Goal: Task Accomplishment & Management: Manage account settings

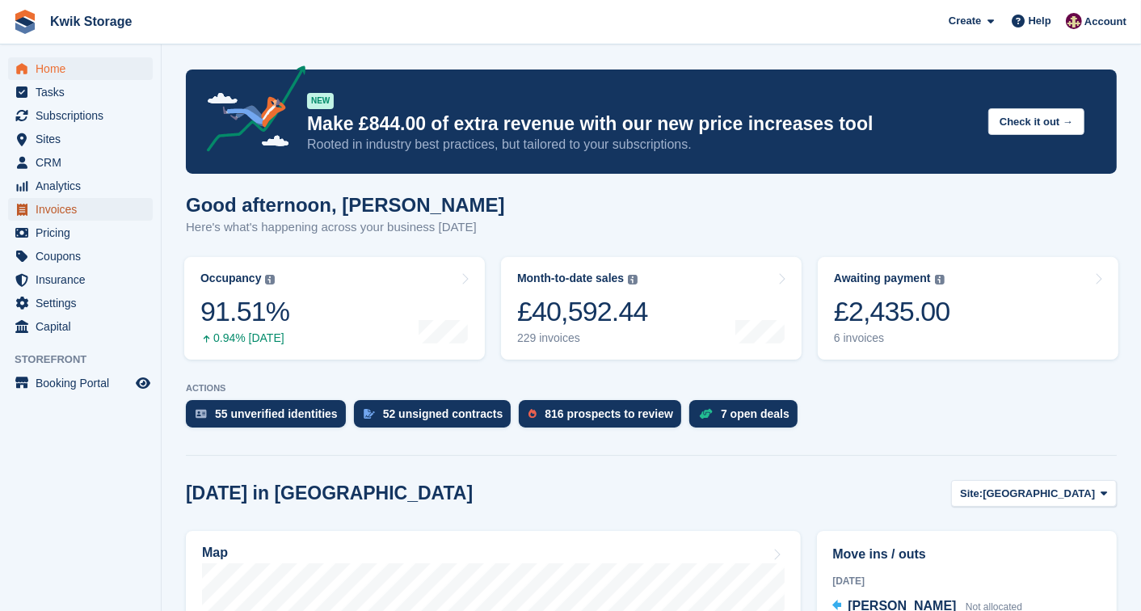
click at [83, 204] on span "Invoices" at bounding box center [84, 209] width 97 height 23
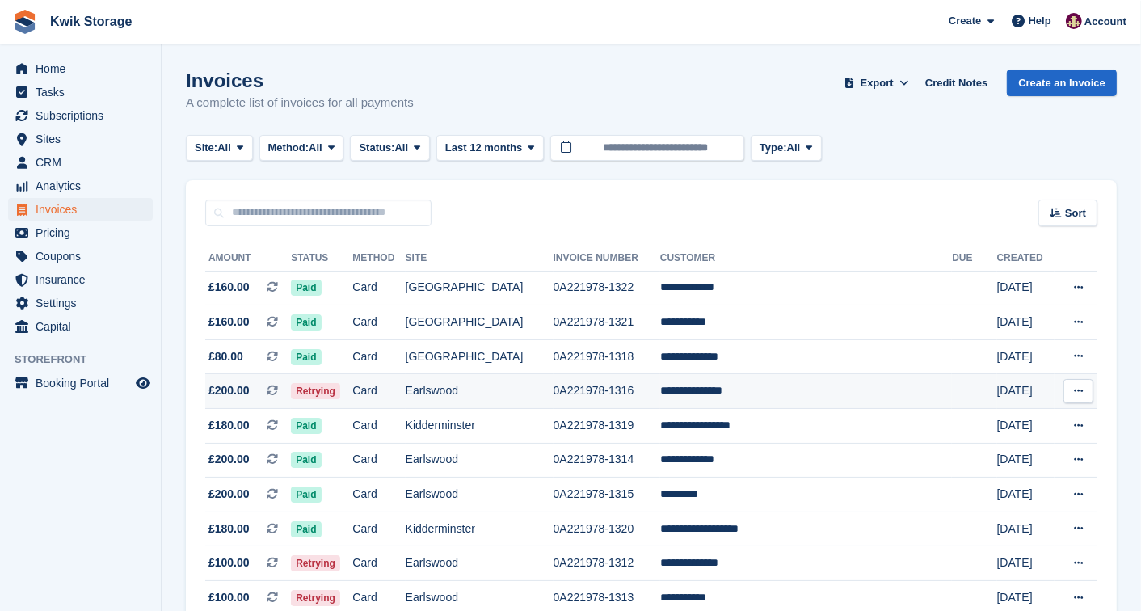
click at [397, 394] on td "Card" at bounding box center [378, 391] width 53 height 35
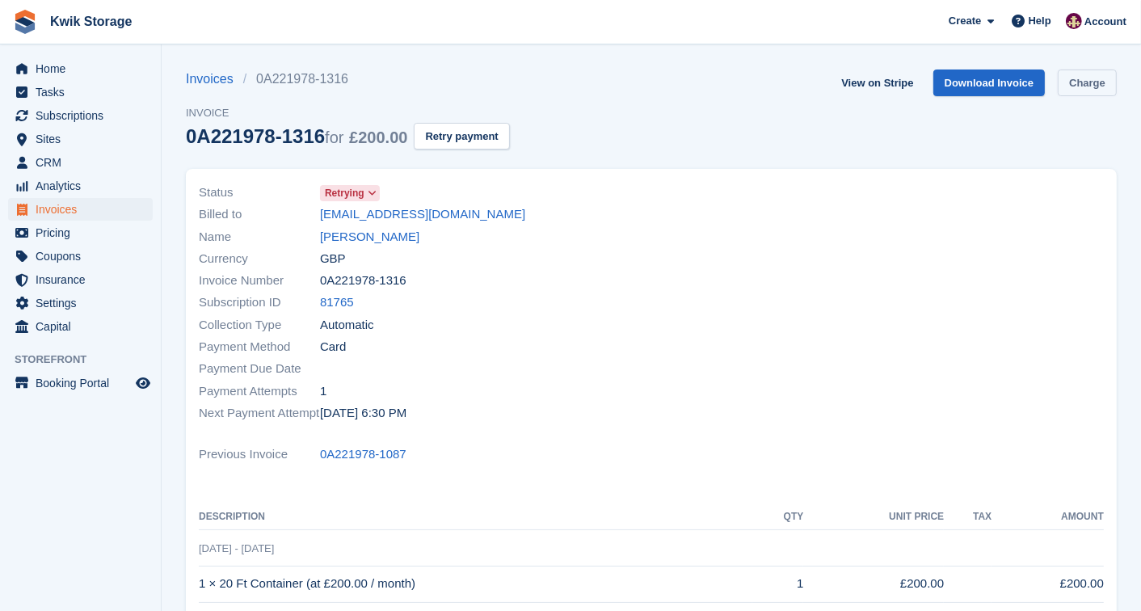
click at [1083, 92] on link "Charge" at bounding box center [1087, 82] width 59 height 27
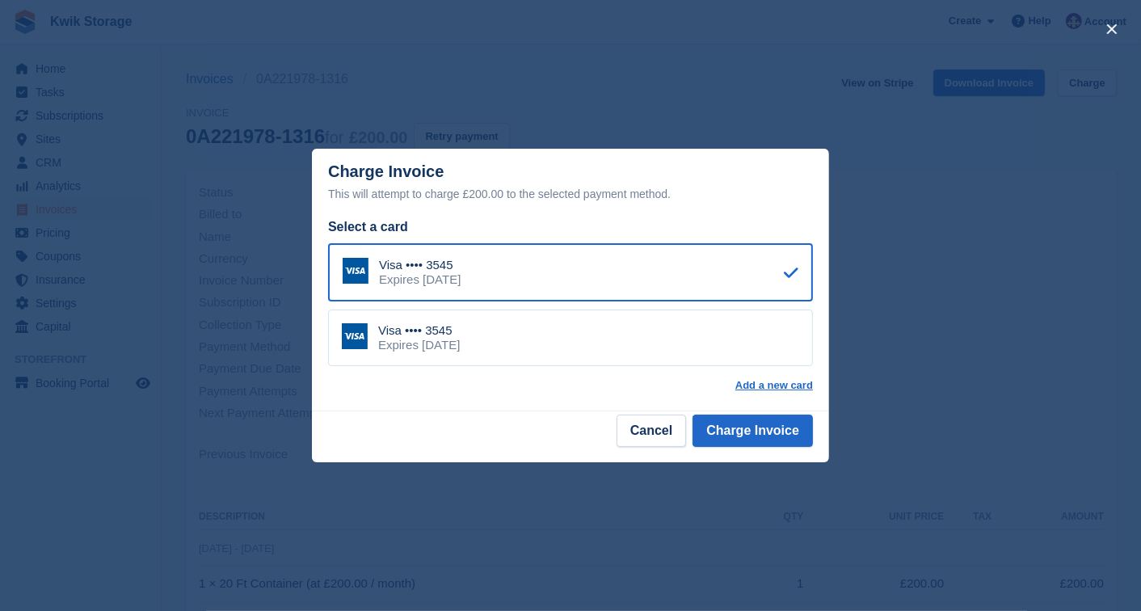
click at [632, 347] on div "Visa •••• 3545 Expires September 2030" at bounding box center [570, 337] width 485 height 57
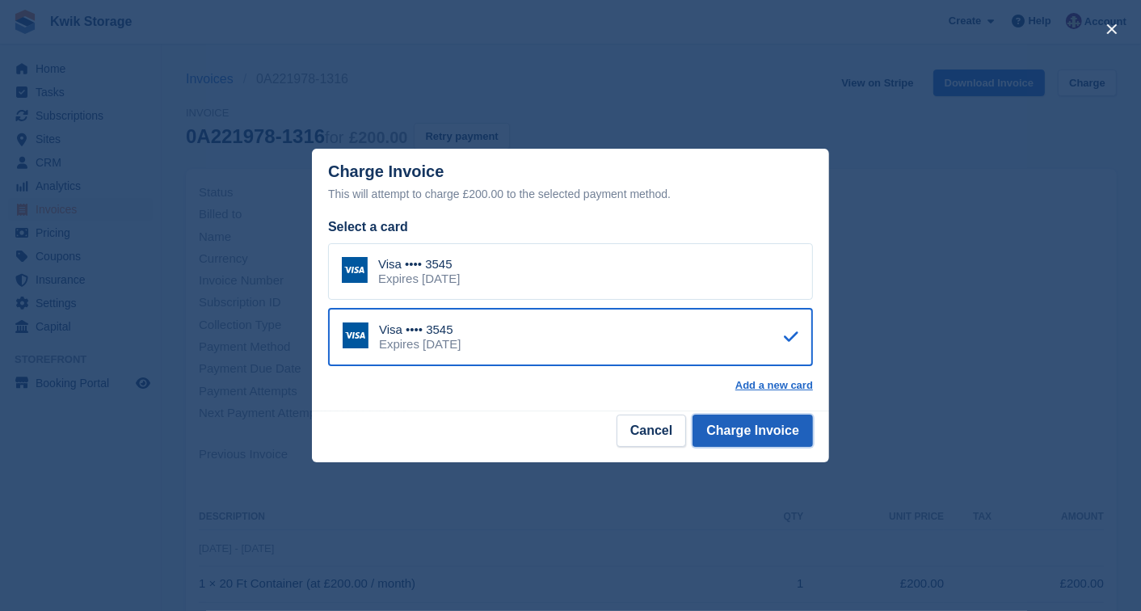
click at [766, 430] on button "Charge Invoice" at bounding box center [752, 430] width 120 height 32
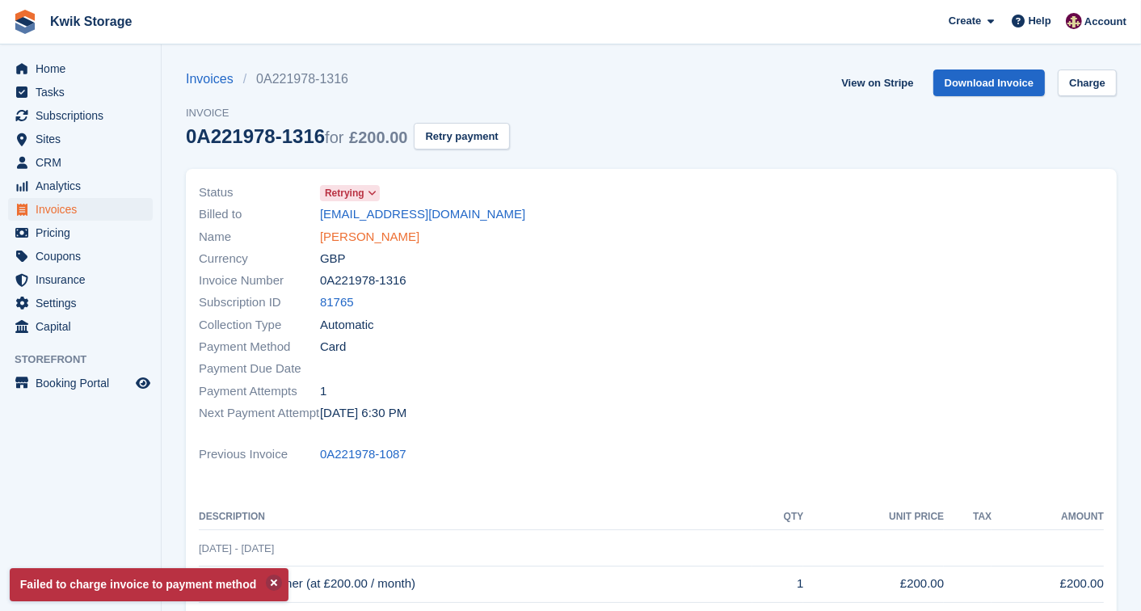
click at [356, 238] on link "Caron Grattidge" at bounding box center [369, 237] width 99 height 19
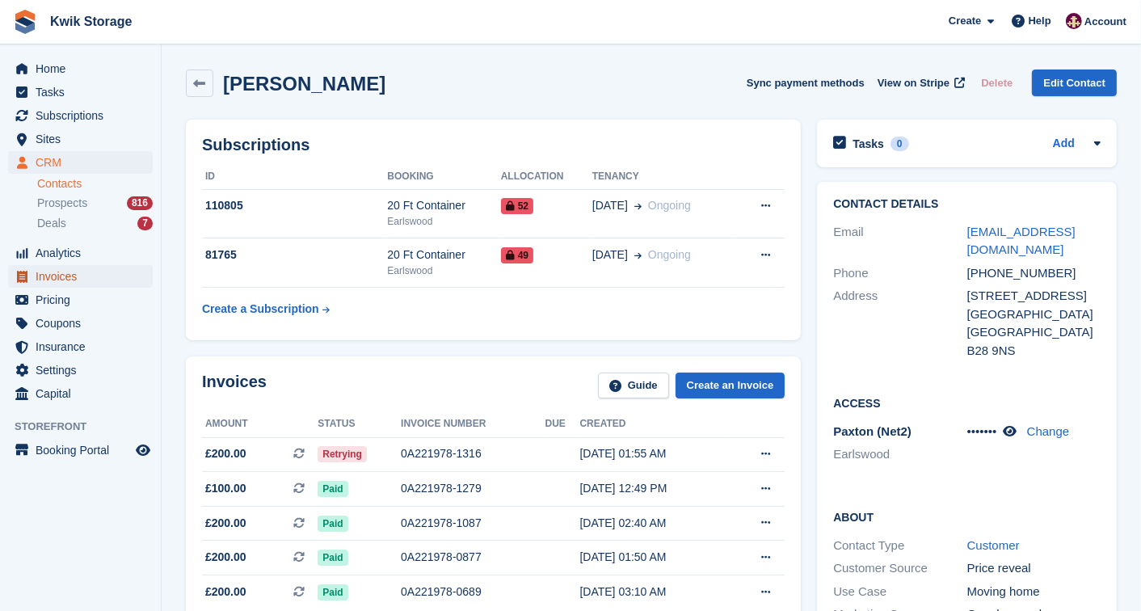
click at [82, 280] on span "Invoices" at bounding box center [84, 276] width 97 height 23
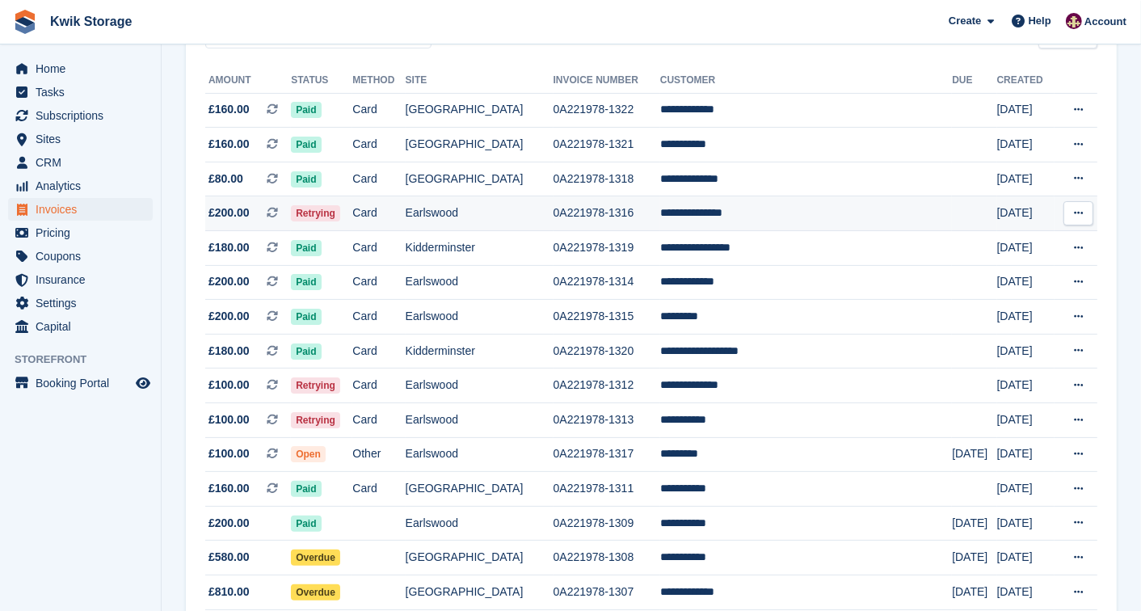
scroll to position [179, 0]
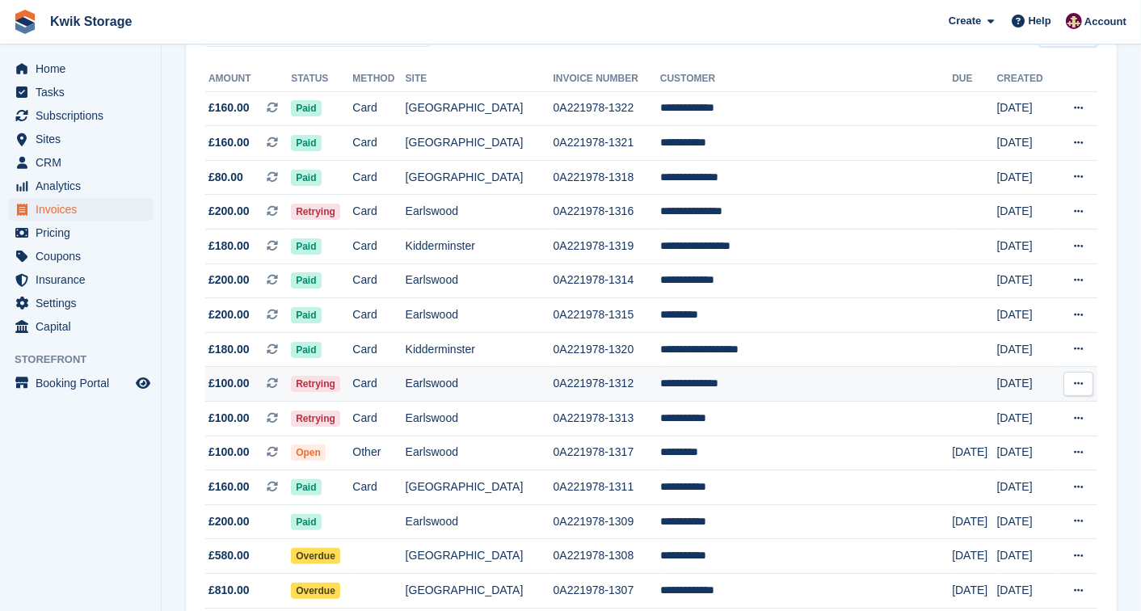
click at [405, 383] on td "Card" at bounding box center [378, 384] width 53 height 35
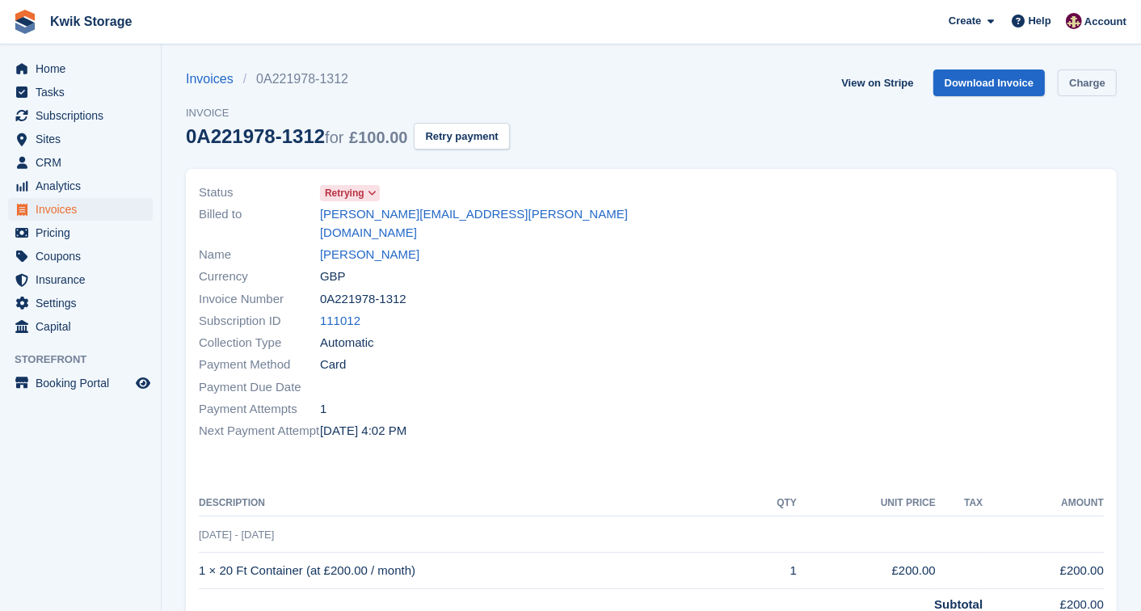
click at [1080, 85] on link "Charge" at bounding box center [1087, 82] width 59 height 27
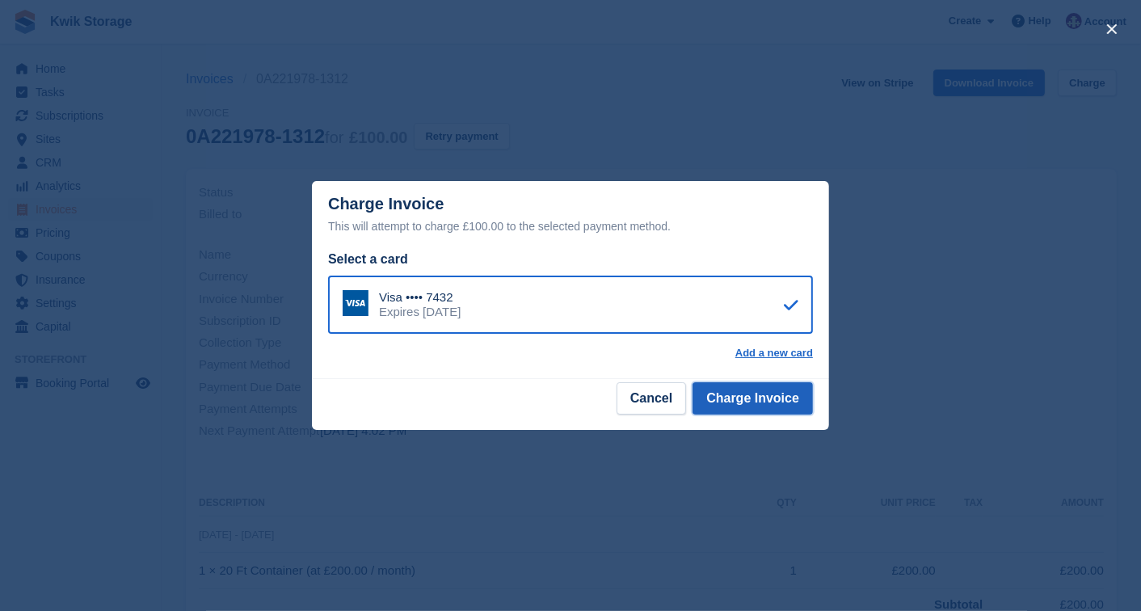
click at [768, 388] on button "Charge Invoice" at bounding box center [752, 398] width 120 height 32
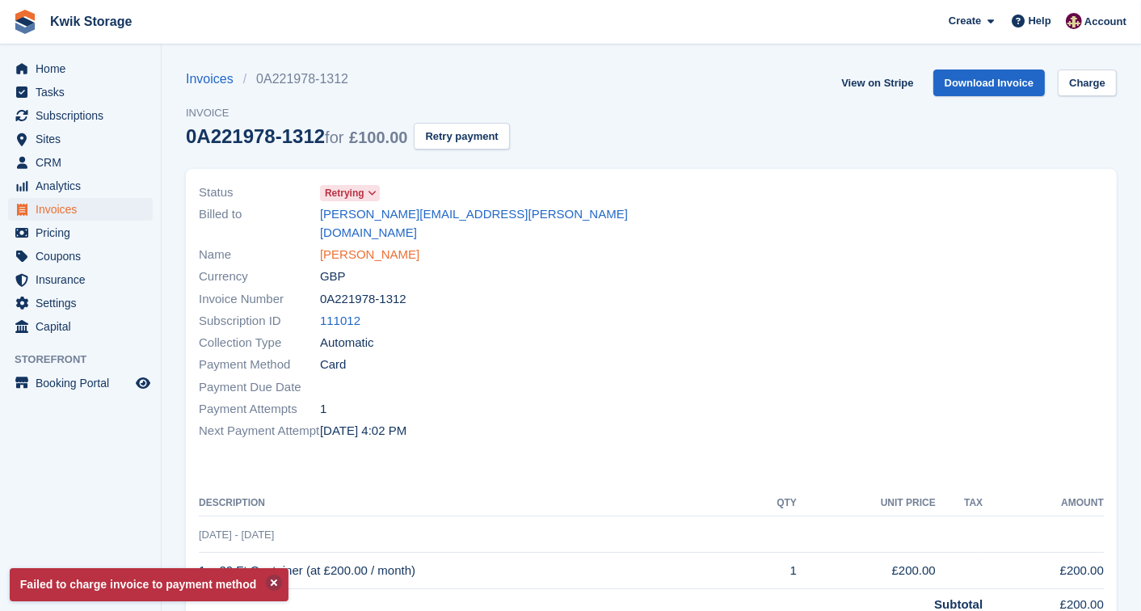
click at [380, 246] on link "Raymond Bailey" at bounding box center [369, 255] width 99 height 19
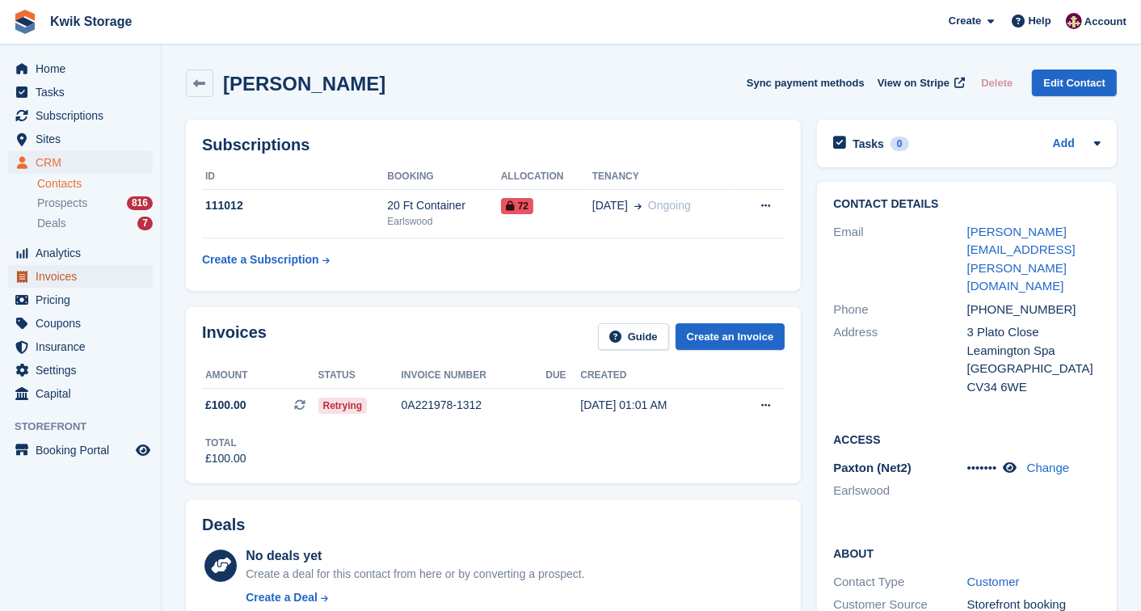
click at [65, 284] on span "Invoices" at bounding box center [84, 276] width 97 height 23
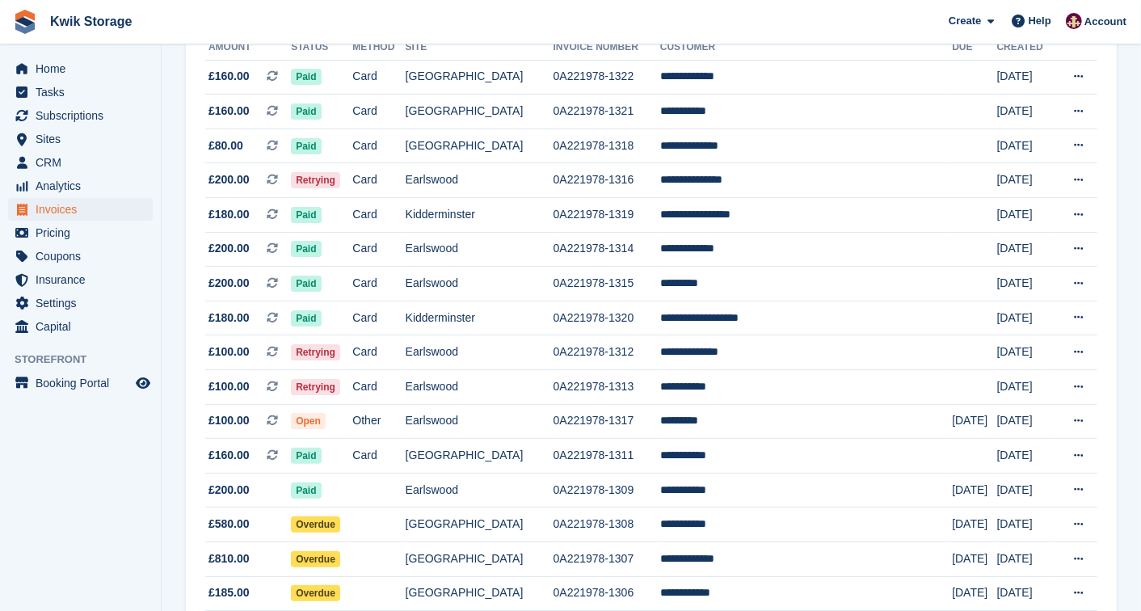
scroll to position [215, 0]
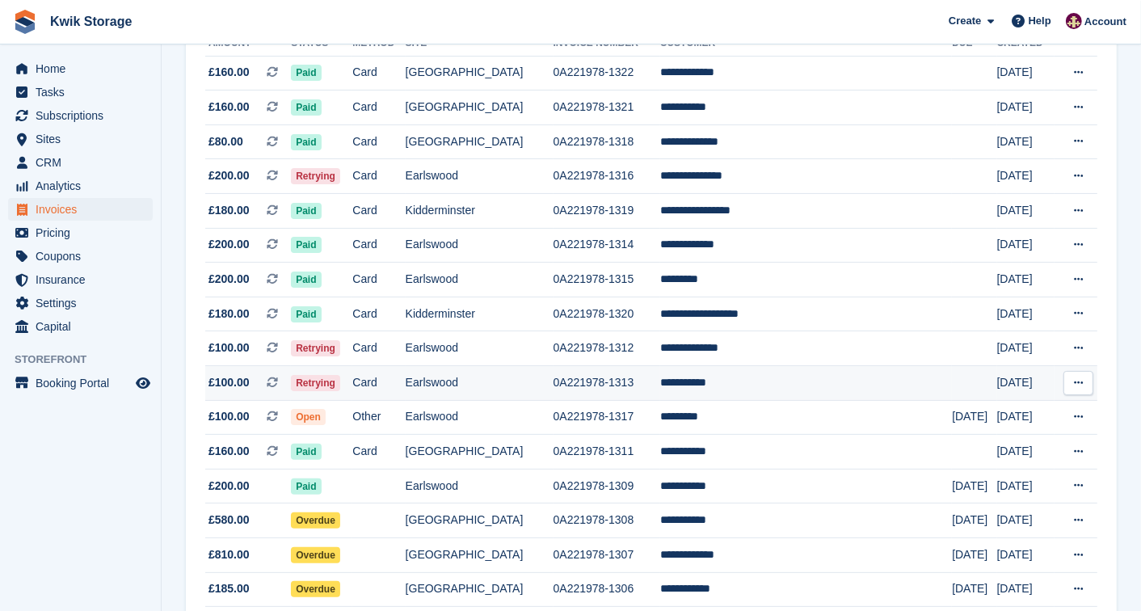
click at [501, 392] on td "Earlswood" at bounding box center [480, 383] width 148 height 35
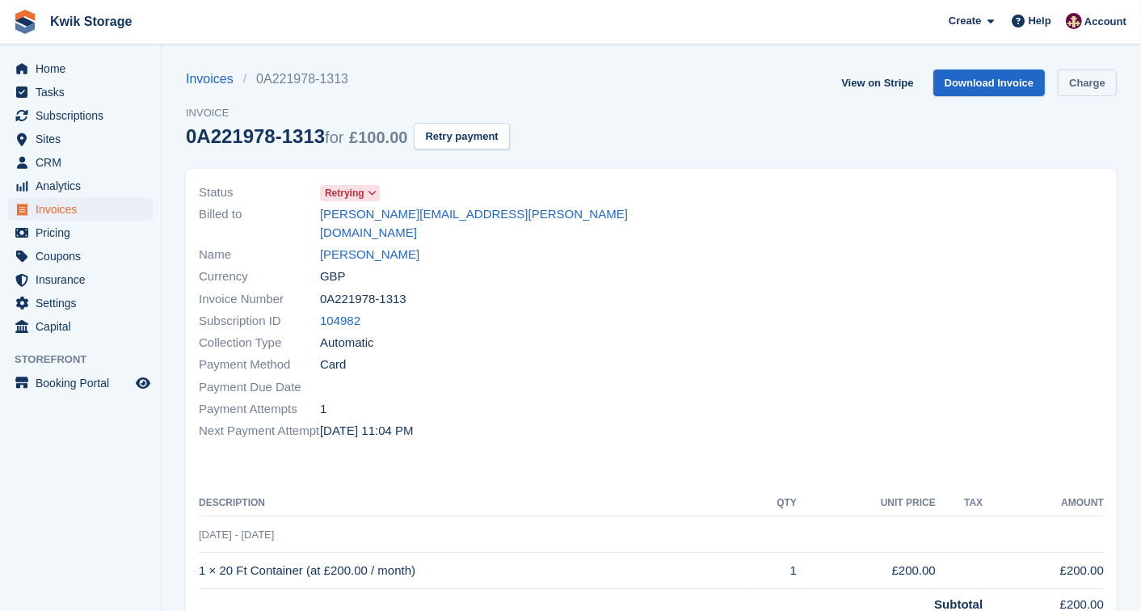
click at [1073, 76] on link "Charge" at bounding box center [1087, 82] width 59 height 27
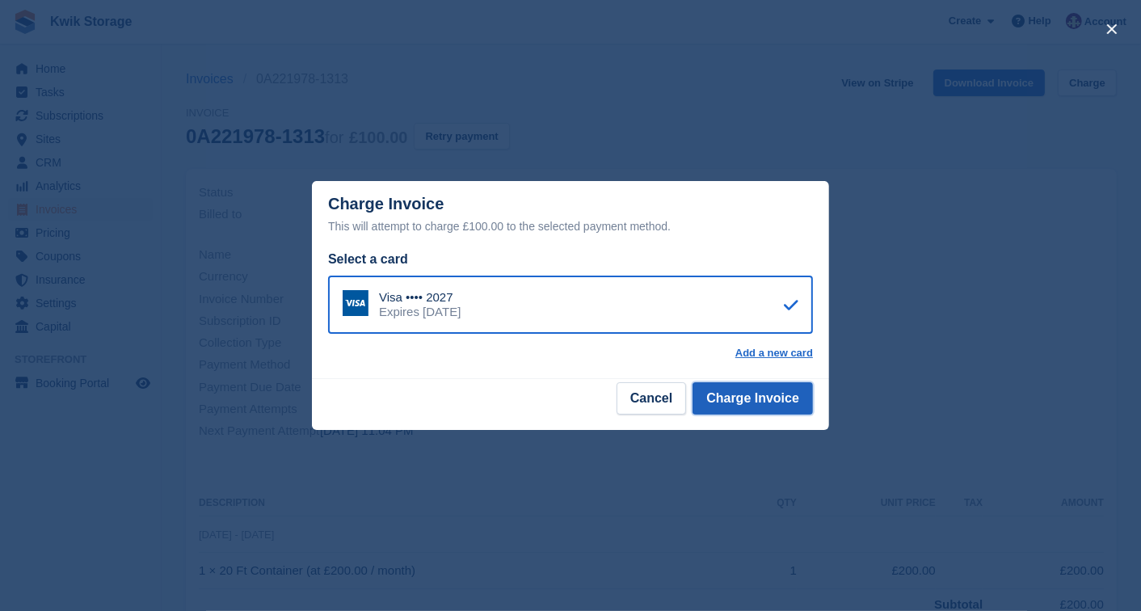
click at [722, 391] on button "Charge Invoice" at bounding box center [752, 398] width 120 height 32
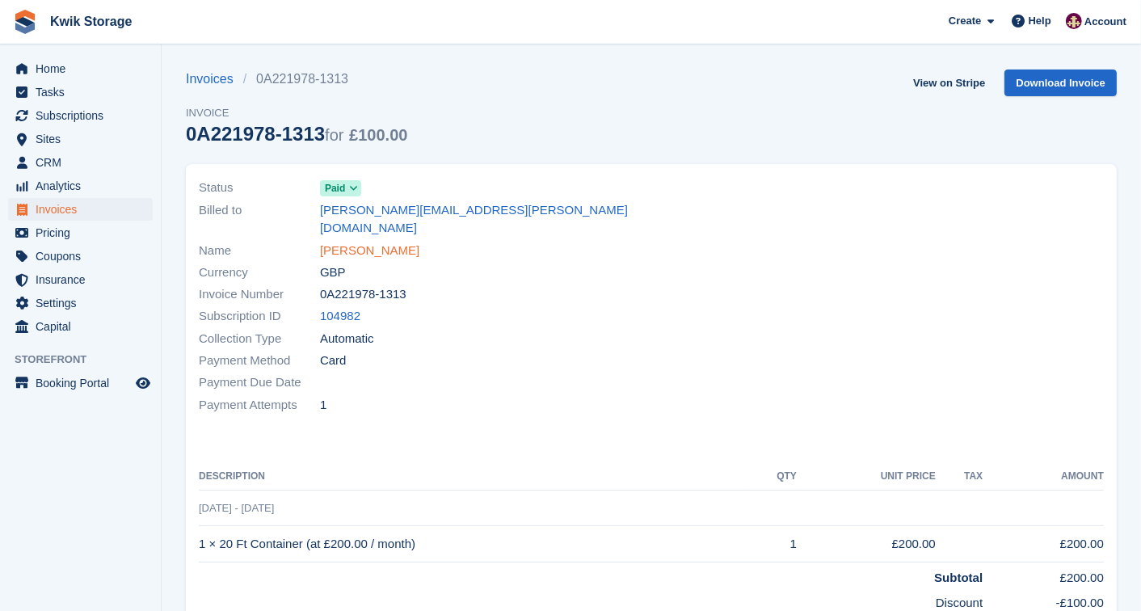
click at [353, 242] on link "Ian Jobbins" at bounding box center [369, 251] width 99 height 19
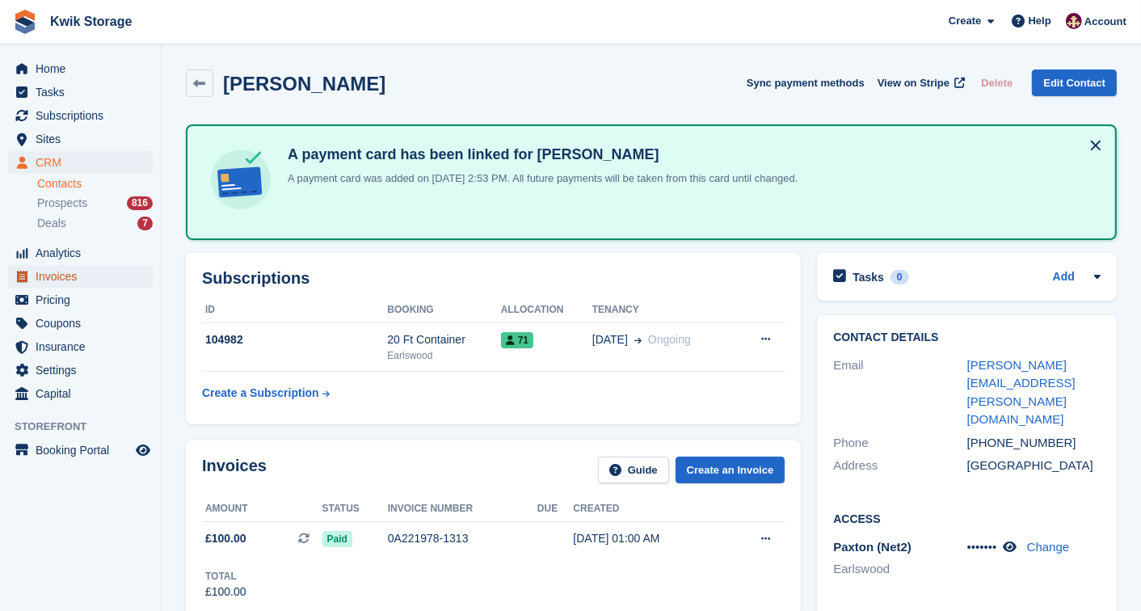
click at [70, 270] on span "Invoices" at bounding box center [84, 276] width 97 height 23
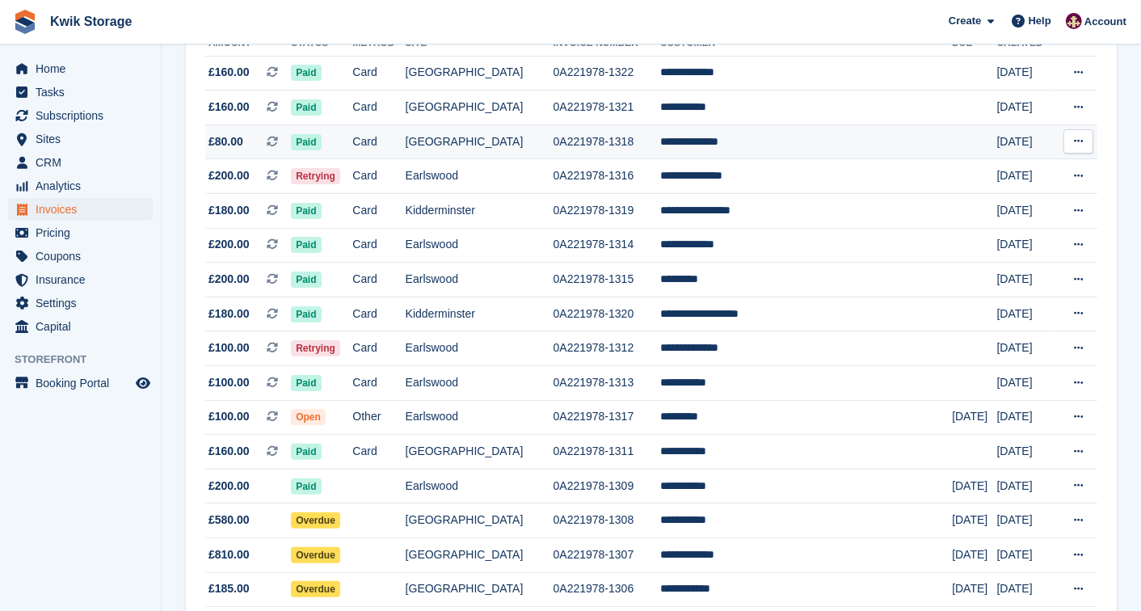
scroll to position [251, 0]
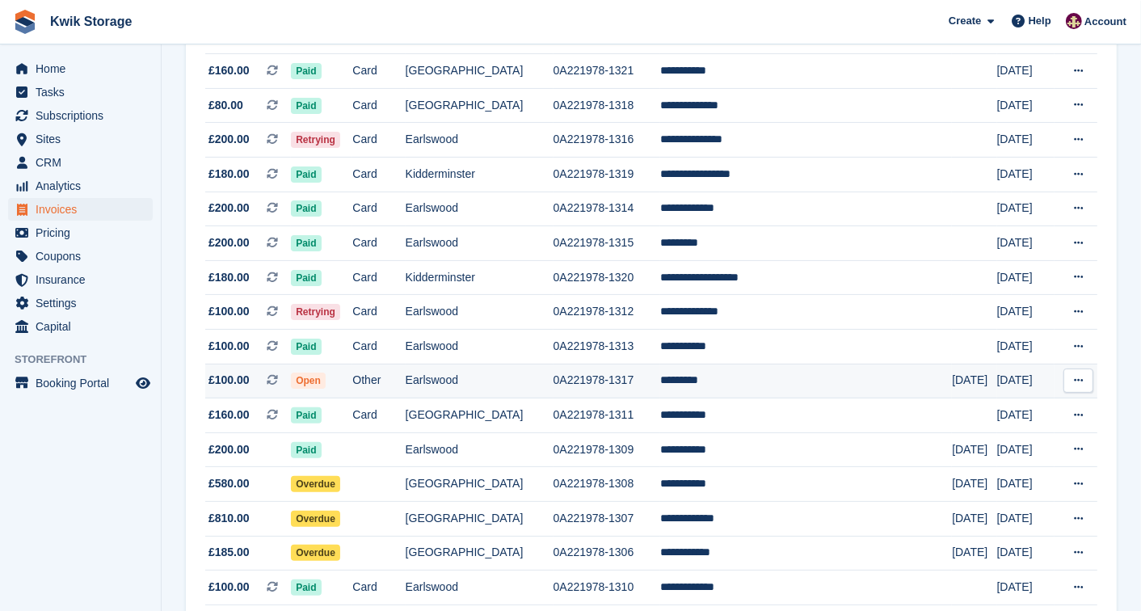
click at [396, 376] on td "Other" at bounding box center [378, 381] width 53 height 35
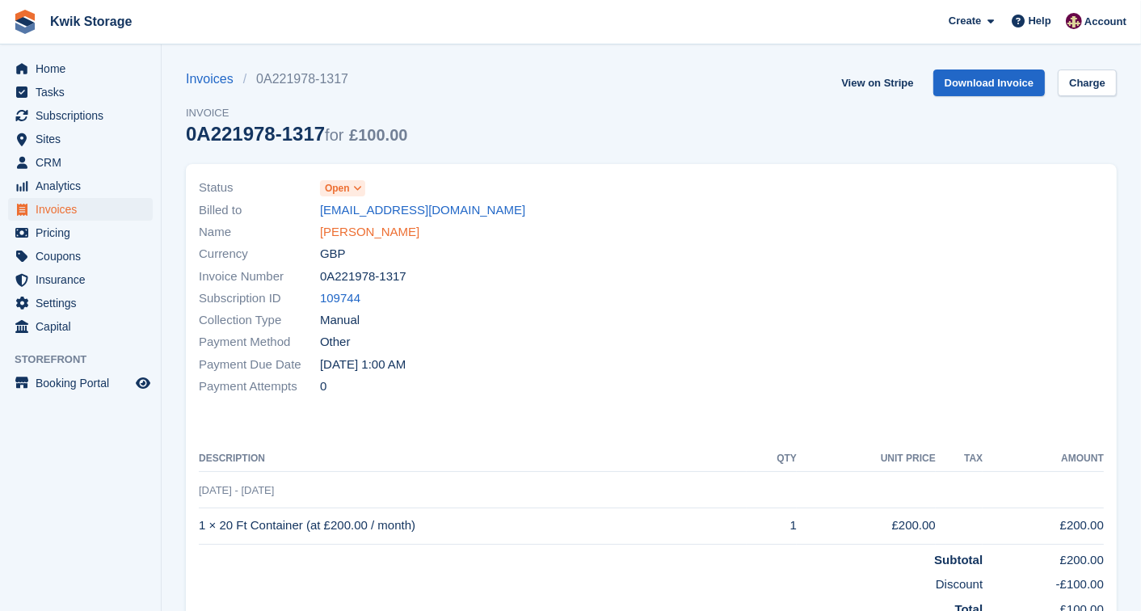
click at [339, 228] on link "[PERSON_NAME]" at bounding box center [369, 232] width 99 height 19
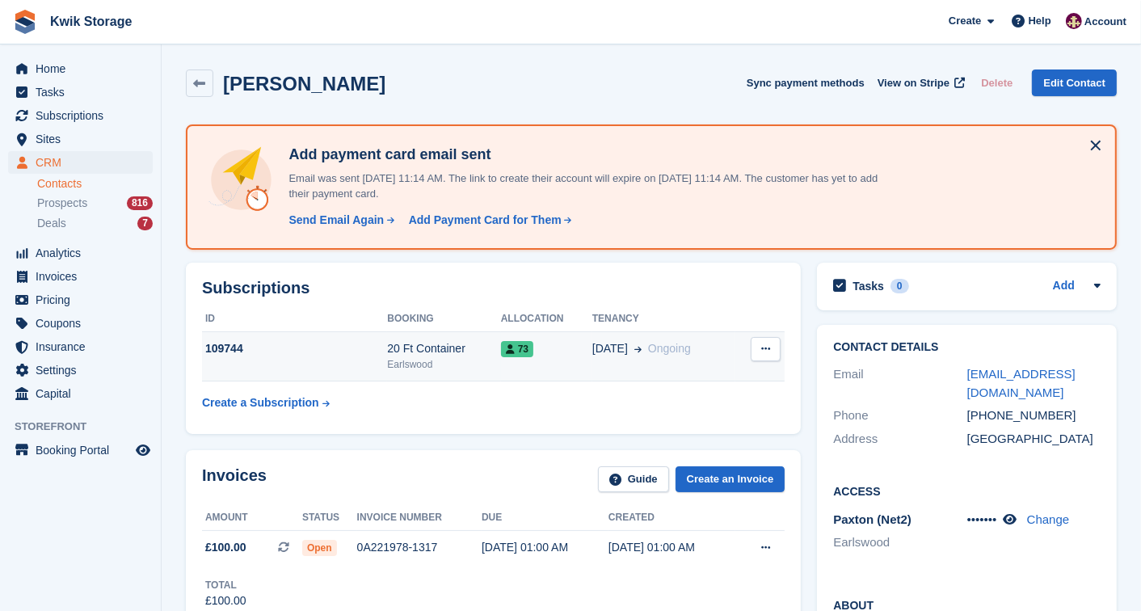
click at [772, 364] on td "Cancel subscription" at bounding box center [759, 356] width 49 height 49
click at [768, 356] on button at bounding box center [766, 349] width 30 height 24
click at [592, 346] on span "[DATE]" at bounding box center [610, 348] width 36 height 17
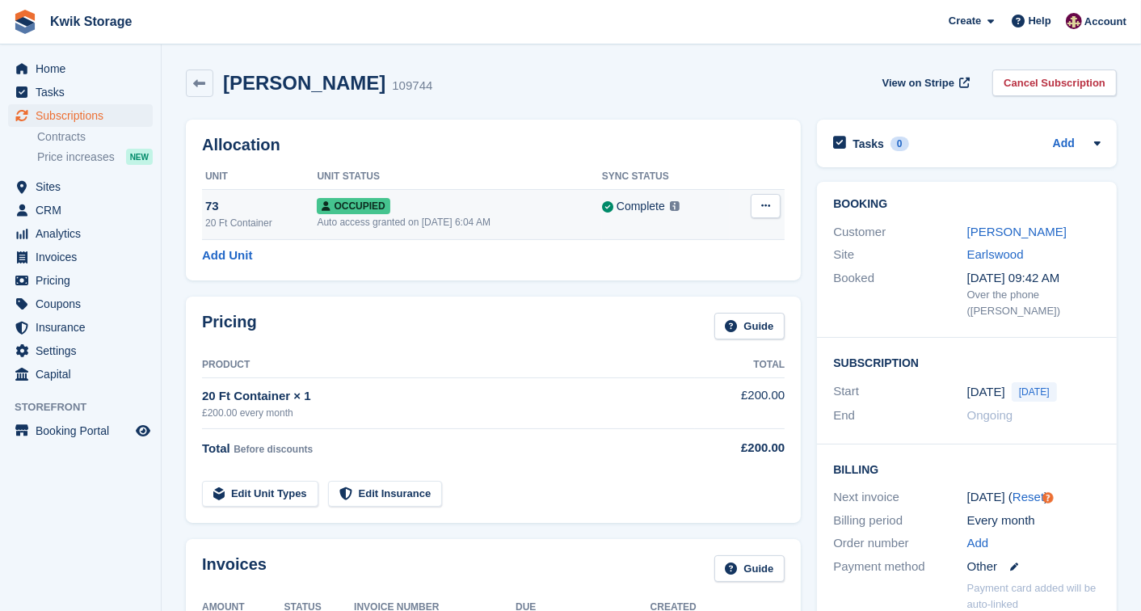
click at [753, 208] on button at bounding box center [766, 206] width 30 height 24
click at [713, 238] on p "Overlock" at bounding box center [703, 237] width 141 height 21
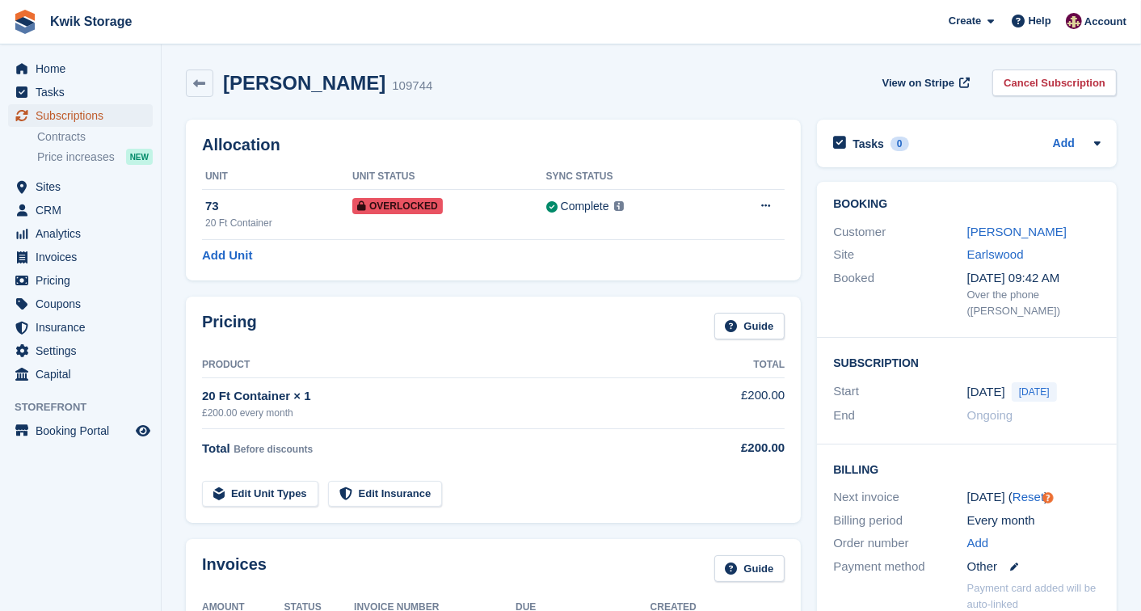
click at [82, 118] on span "Subscriptions" at bounding box center [84, 115] width 97 height 23
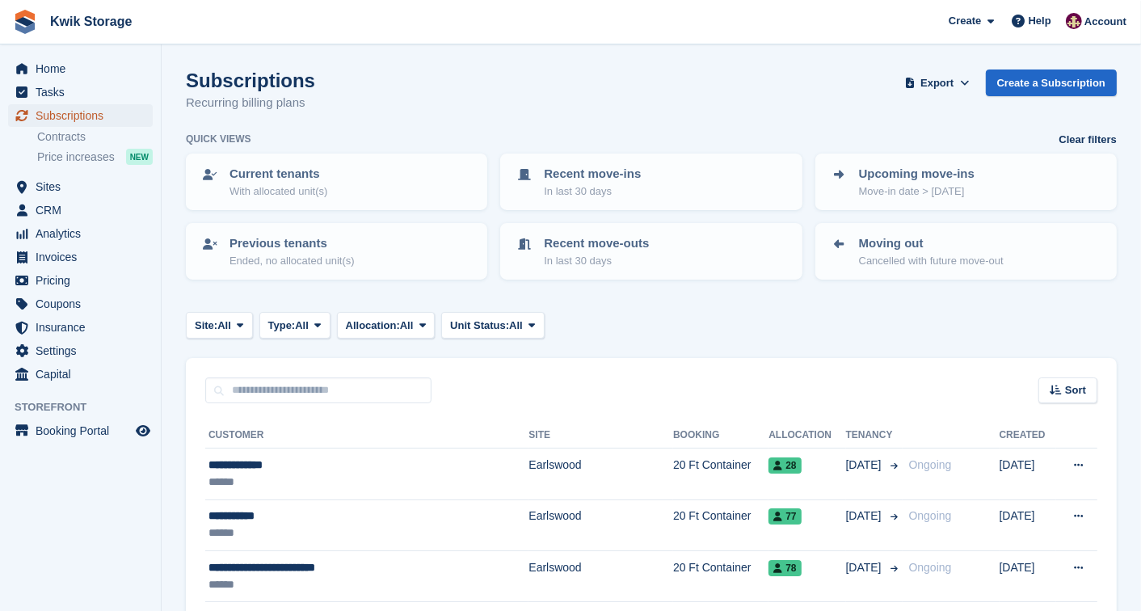
click at [83, 111] on span "Subscriptions" at bounding box center [84, 115] width 97 height 23
click at [109, 116] on span "Subscriptions" at bounding box center [84, 115] width 97 height 23
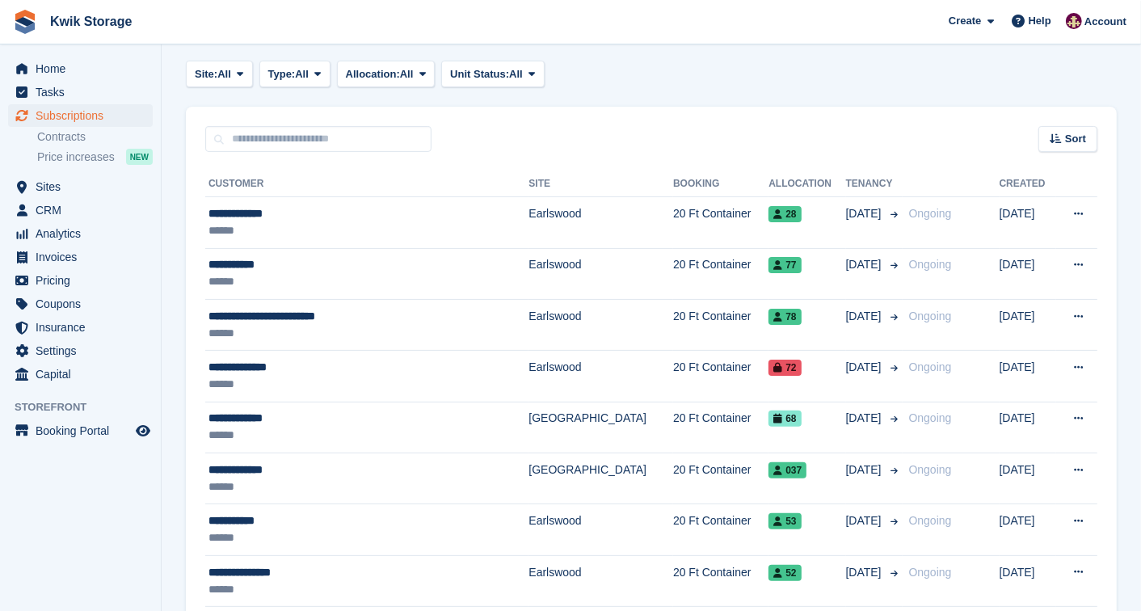
scroll to position [215, 0]
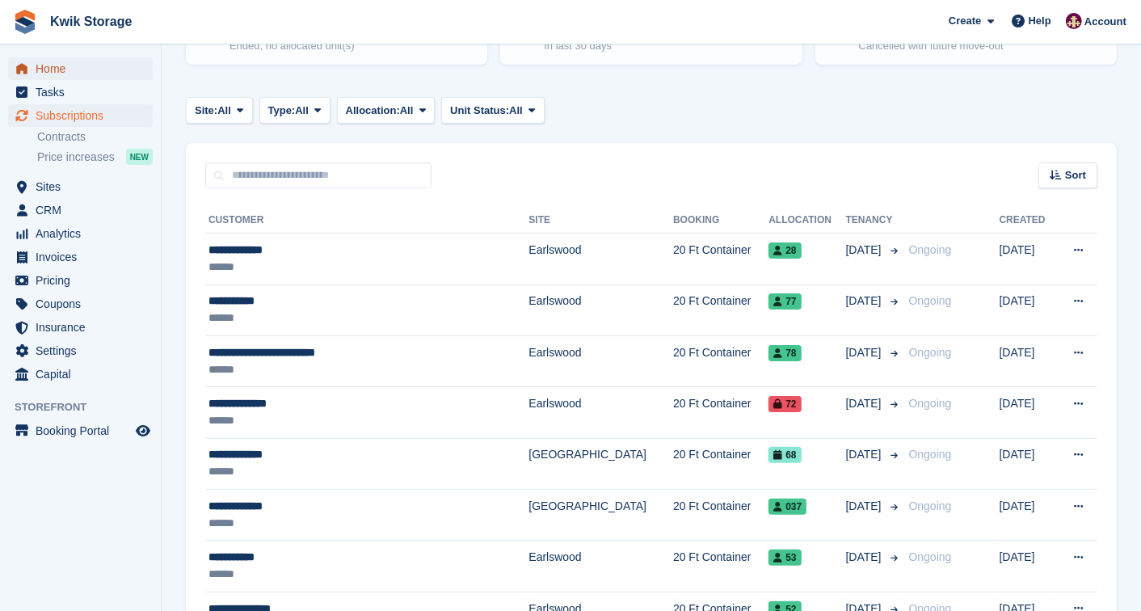
click at [87, 57] on span "Home" at bounding box center [84, 68] width 97 height 23
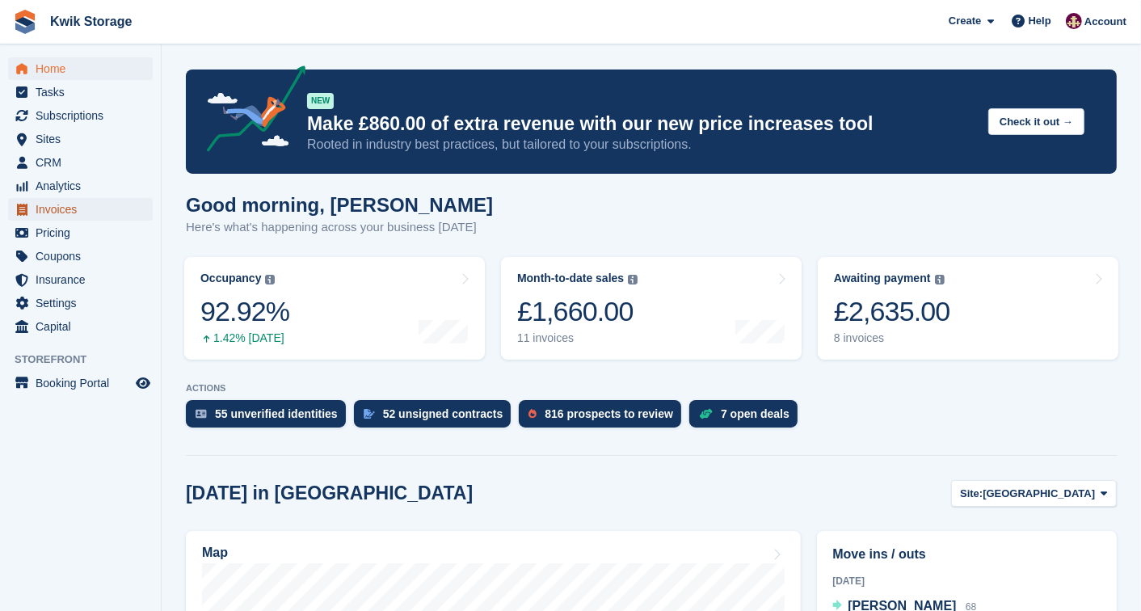
click at [61, 210] on span "Invoices" at bounding box center [84, 209] width 97 height 23
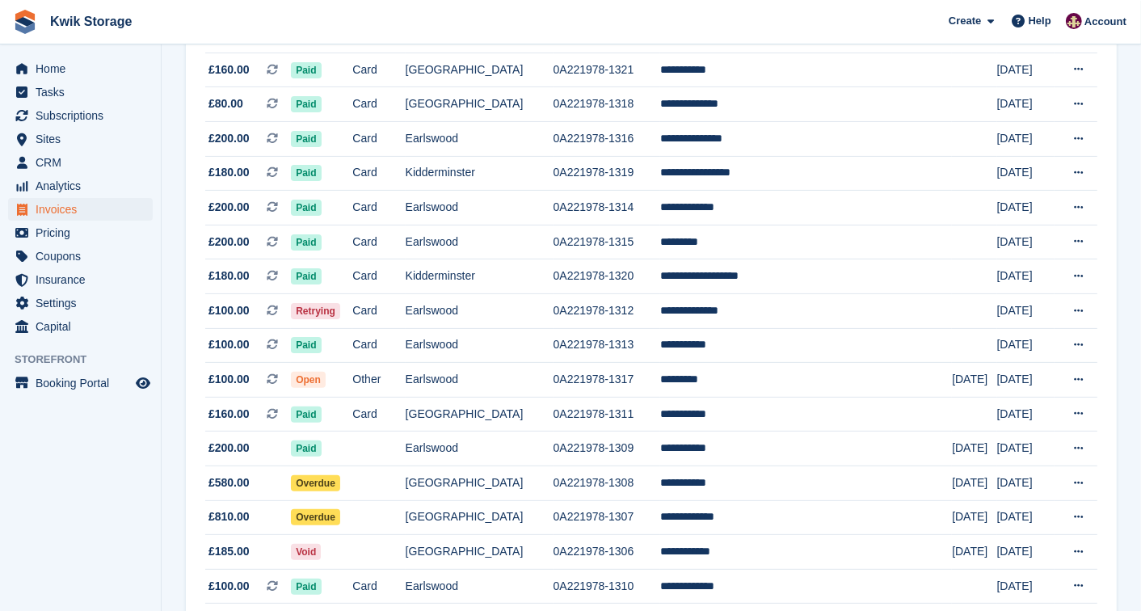
scroll to position [323, 0]
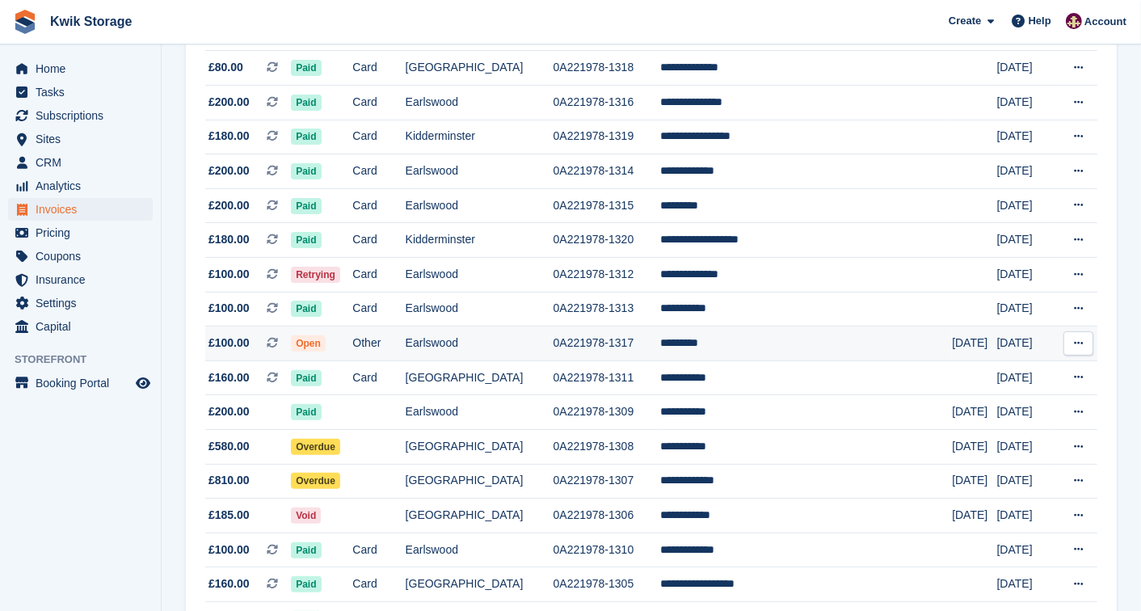
click at [352, 334] on td "Open" at bounding box center [321, 343] width 61 height 35
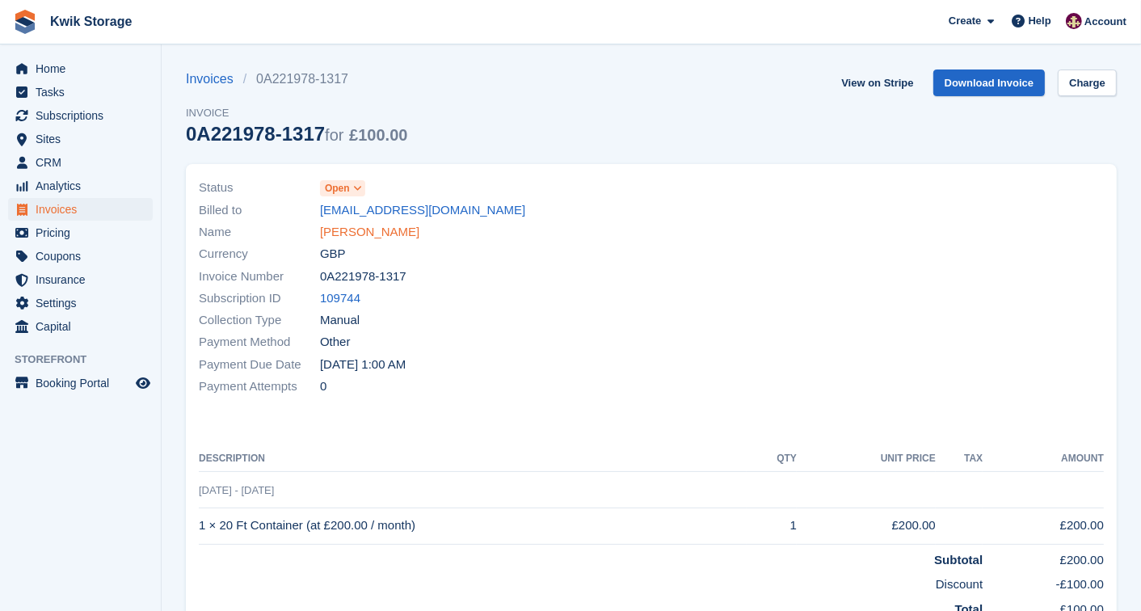
click at [360, 228] on link "[PERSON_NAME]" at bounding box center [369, 232] width 99 height 19
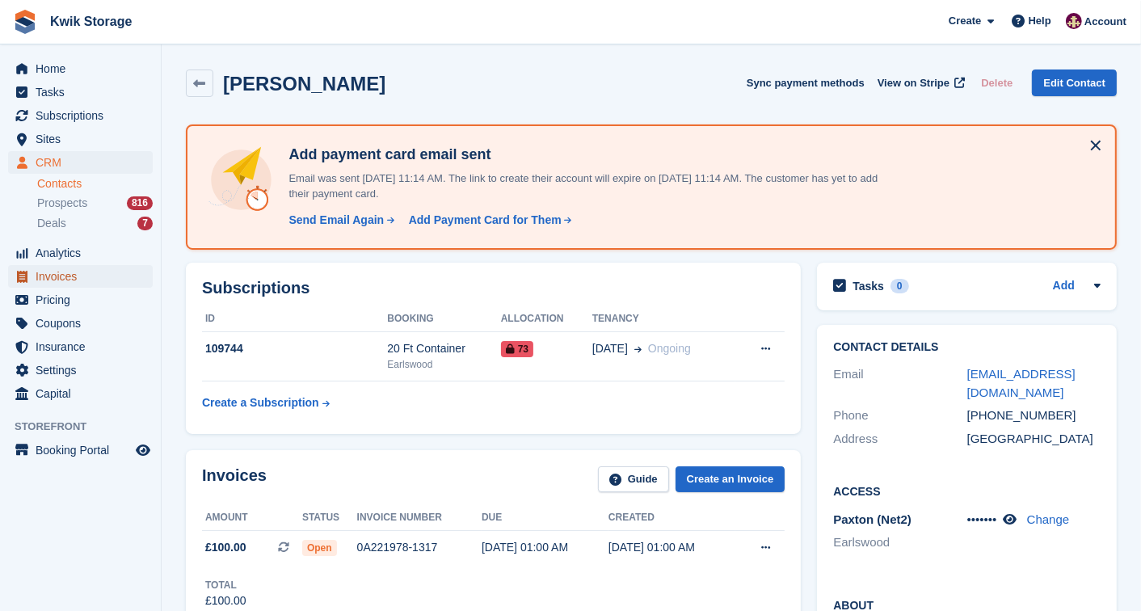
click at [94, 279] on span "Invoices" at bounding box center [84, 276] width 97 height 23
